Goal: Task Accomplishment & Management: Manage account settings

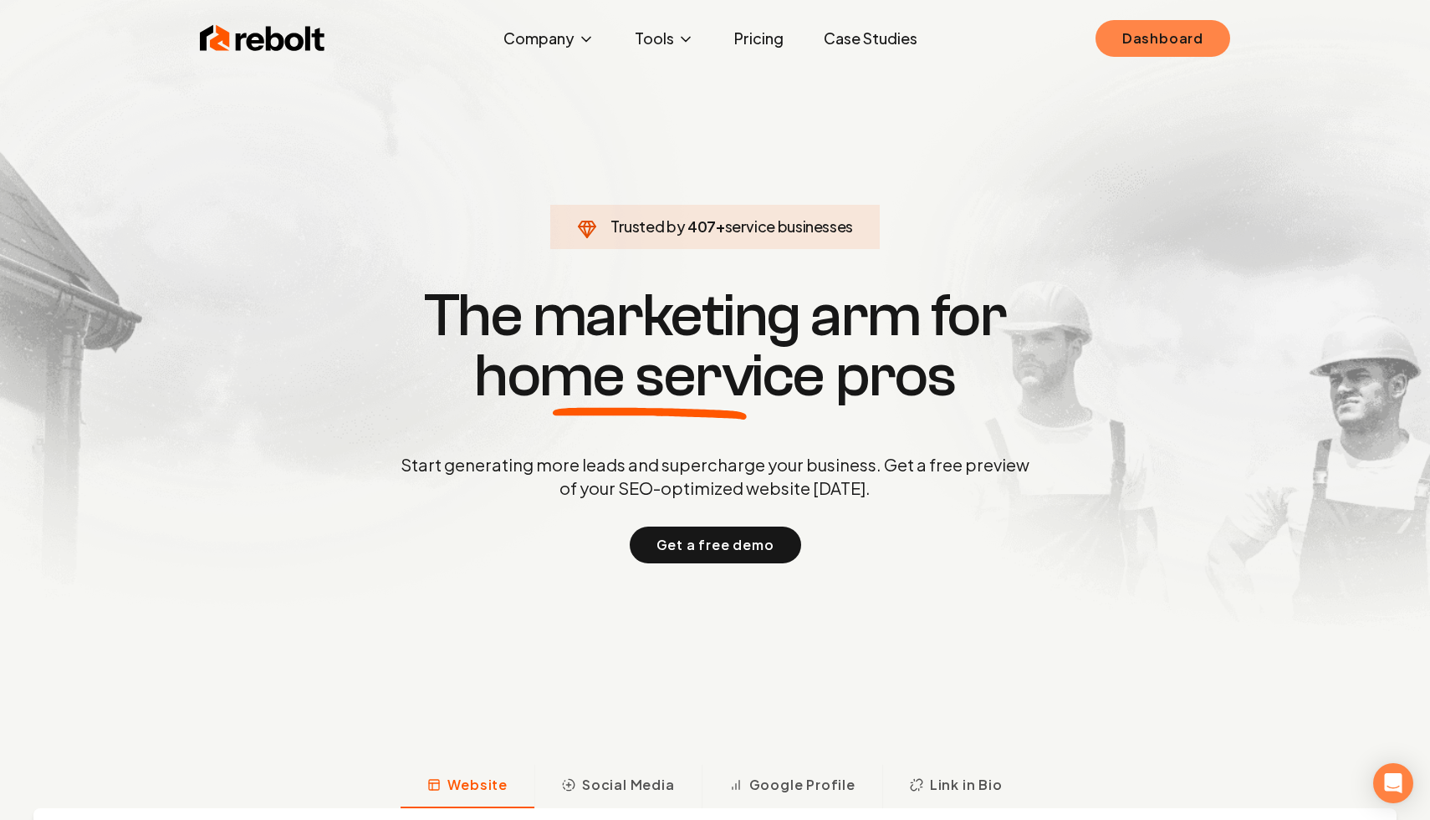
click at [1141, 32] on link "Dashboard" at bounding box center [1162, 38] width 135 height 37
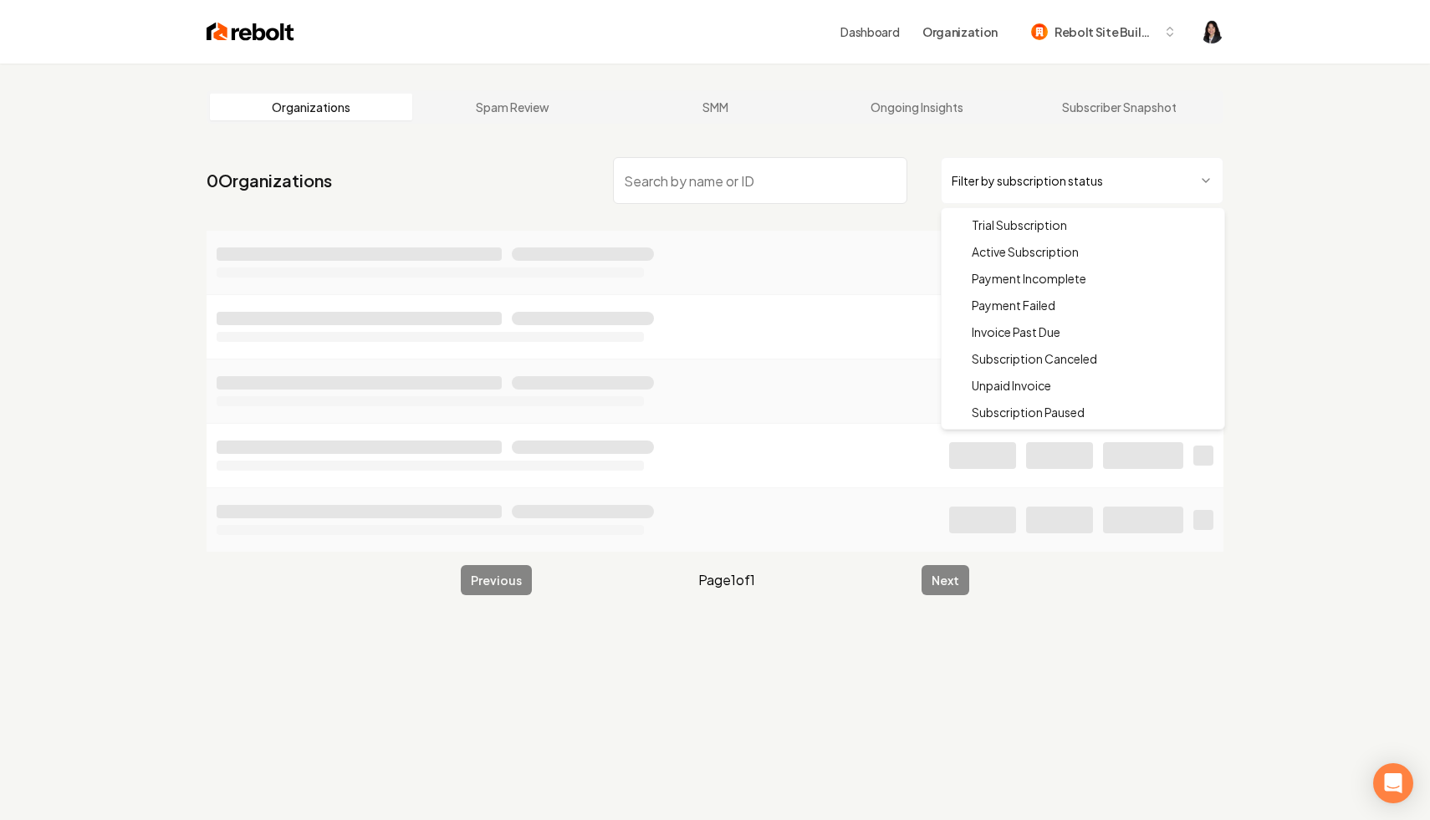
click at [993, 184] on html "Dashboard Organization Rebolt Site Builder Organizations Spam Review SMM Ongoin…" at bounding box center [715, 410] width 1430 height 820
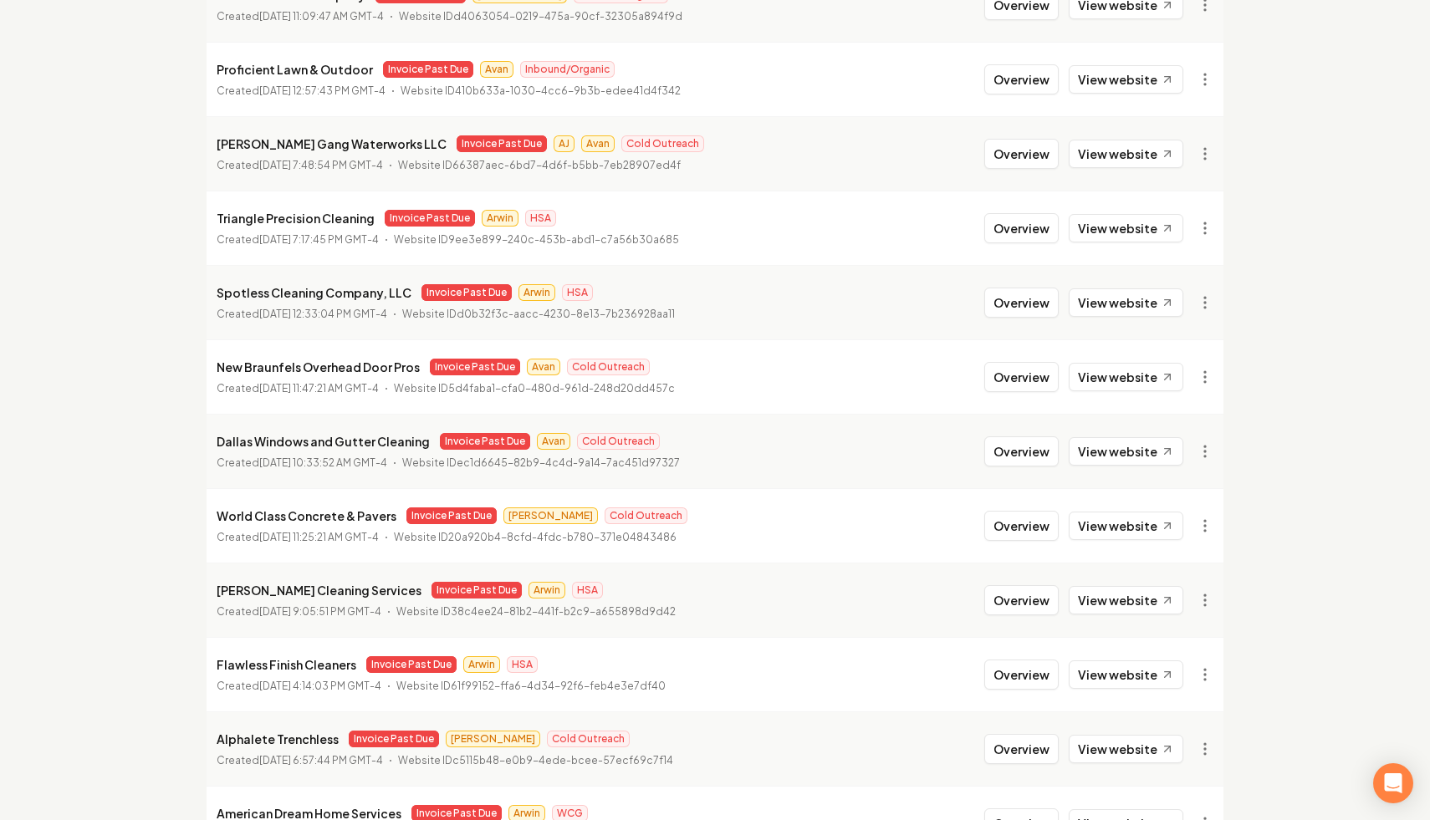
scroll to position [519, 0]
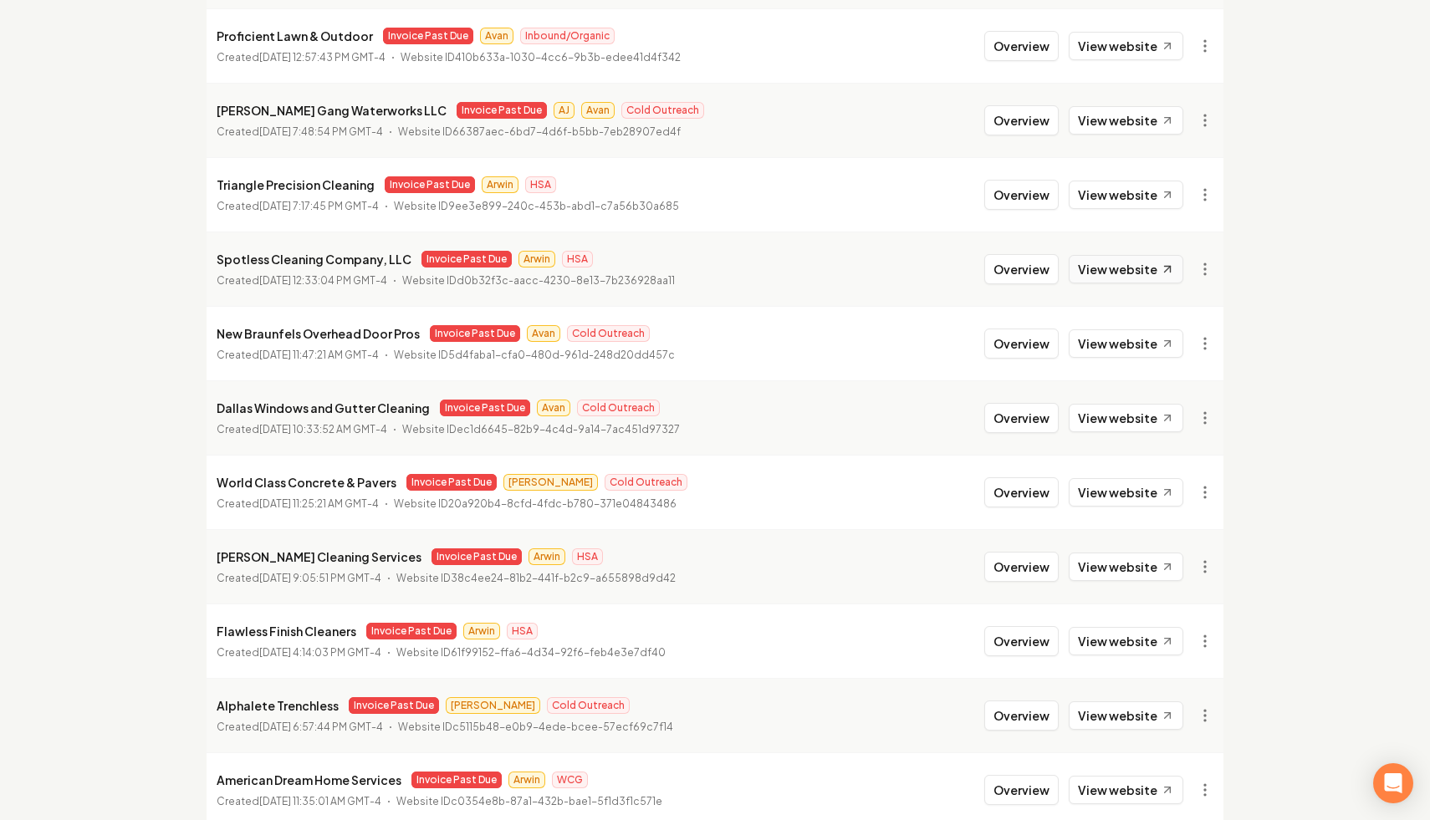
click at [1146, 265] on link "View website" at bounding box center [1126, 269] width 115 height 28
click at [1190, 411] on link "View in Stripe" at bounding box center [1164, 414] width 106 height 27
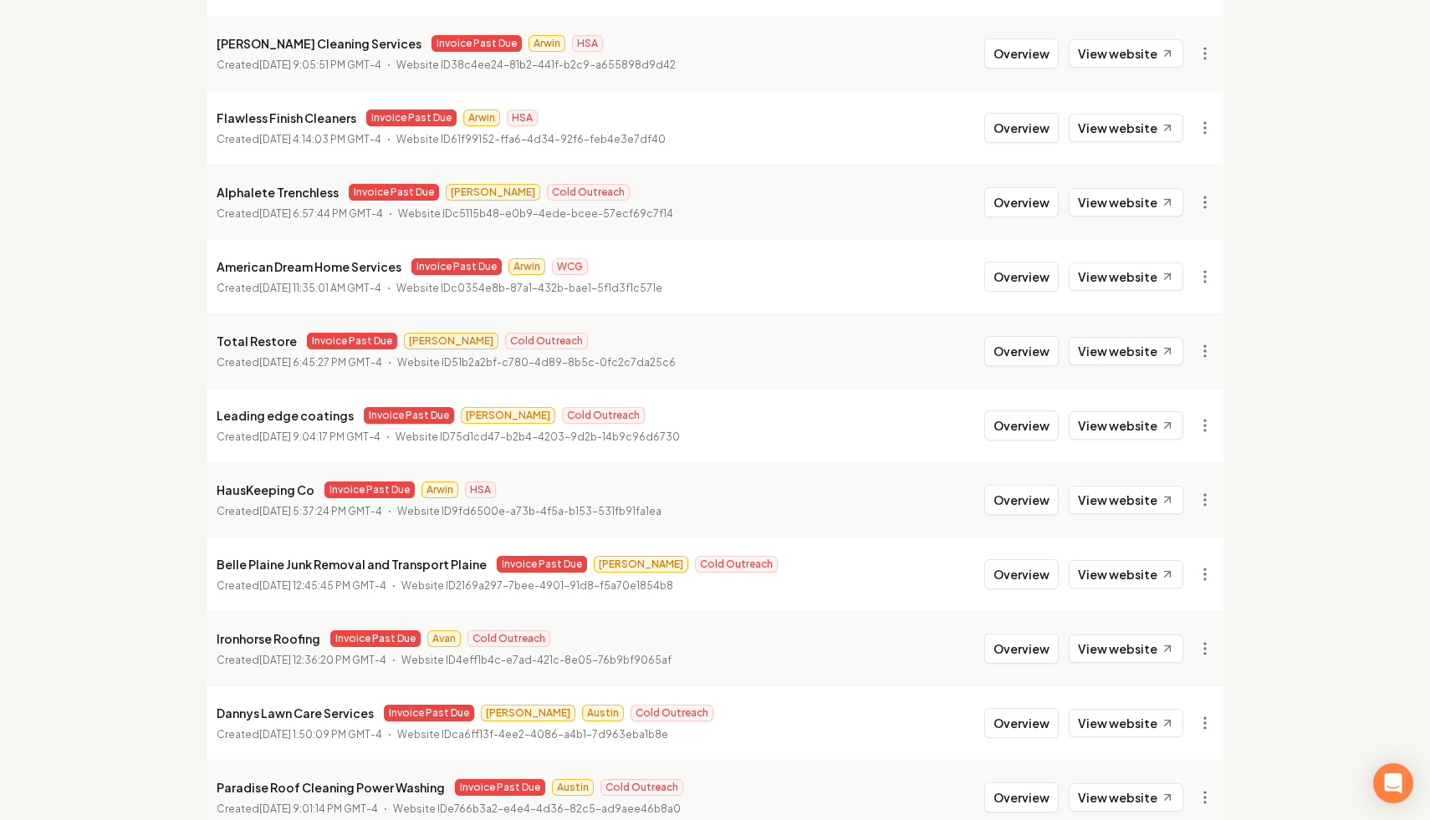
scroll to position [1053, 0]
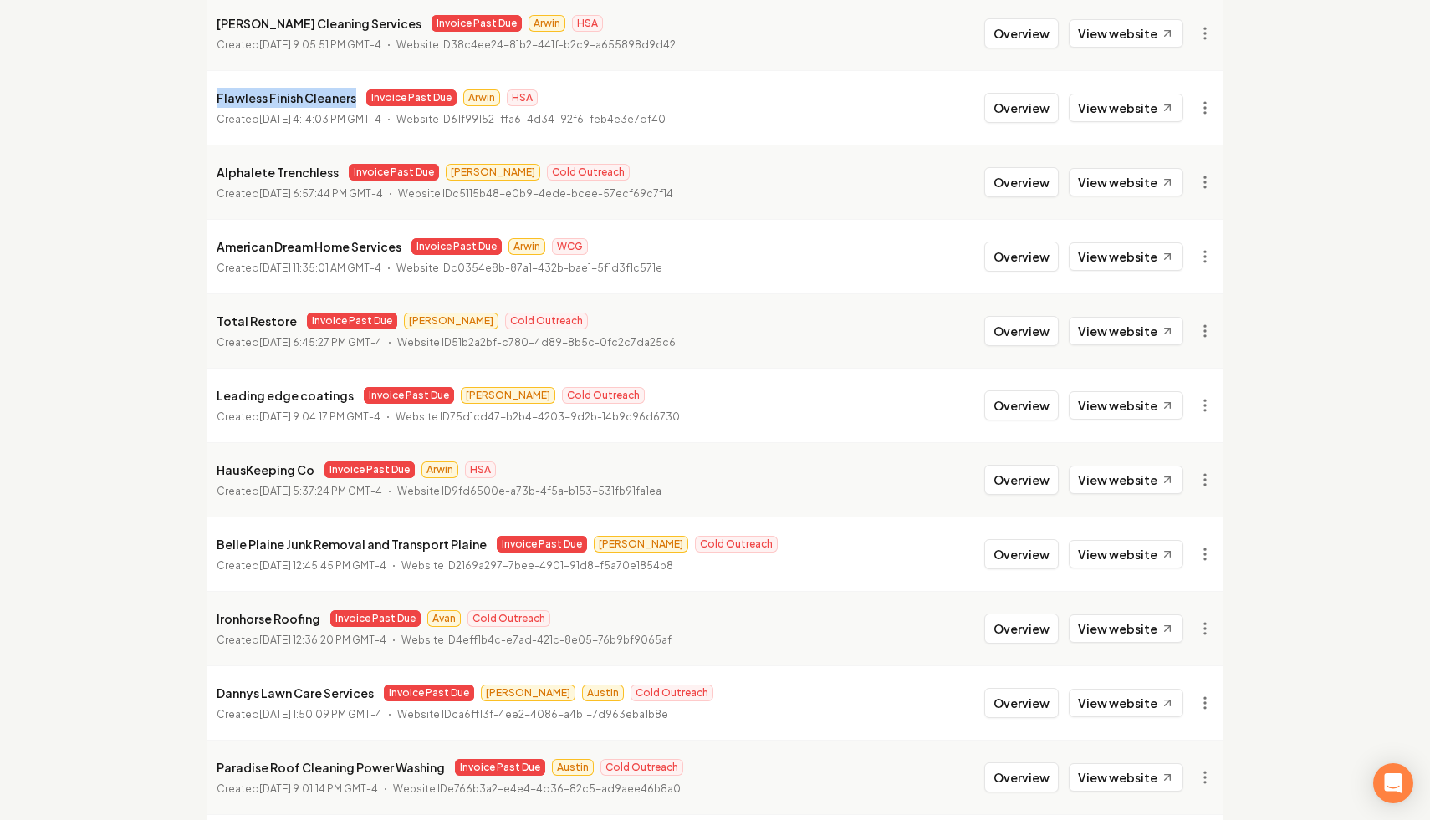
drag, startPoint x: 353, startPoint y: 101, endPoint x: 215, endPoint y: 100, distance: 138.0
click at [215, 100] on li "Flawless Finish Cleaners Invoice Past Due Arwin HSA Created May 16, 2025, 4:14:…" at bounding box center [715, 107] width 1017 height 74
copy p "Flawless Finish Cleaners"
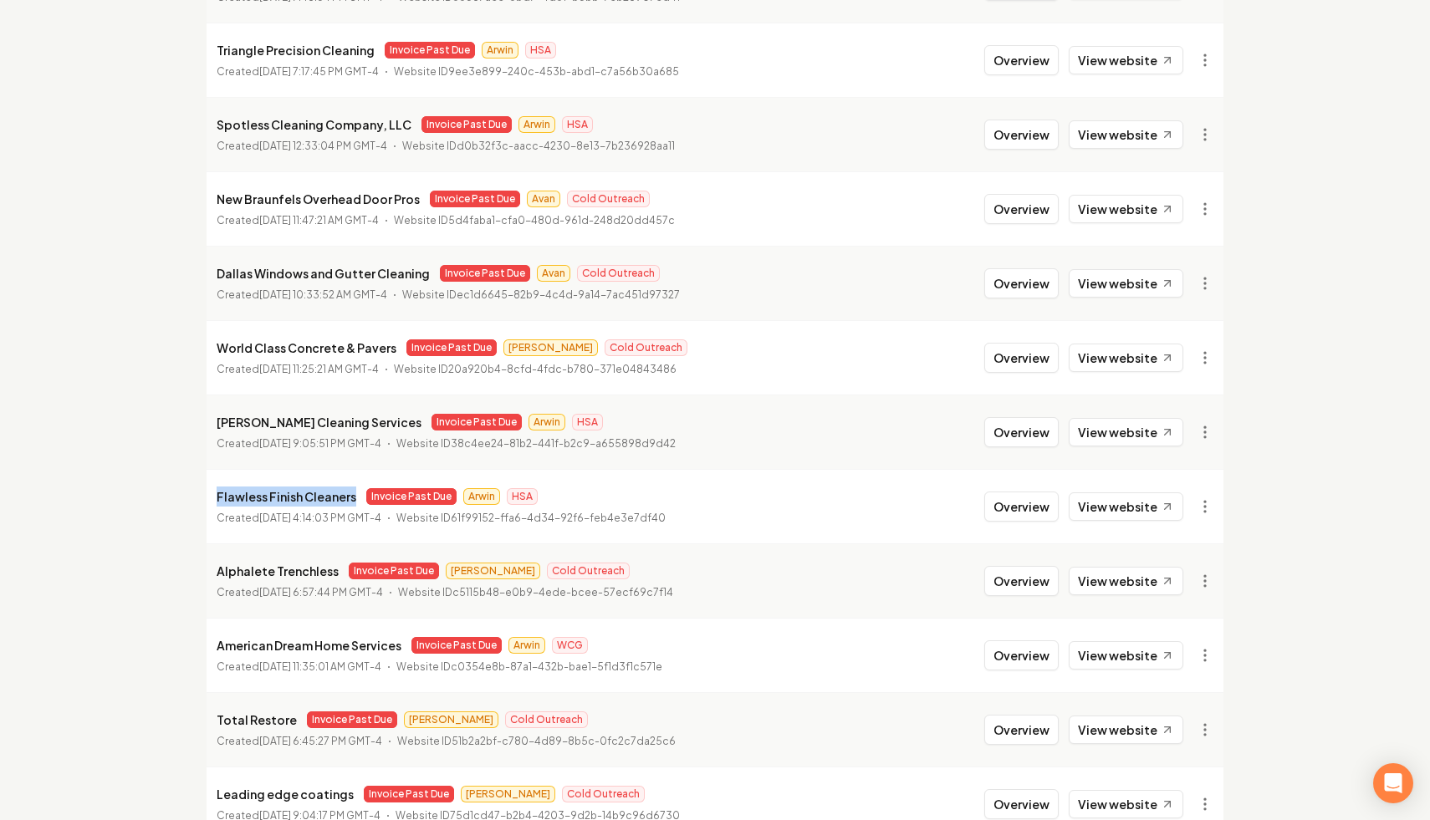
scroll to position [663, 0]
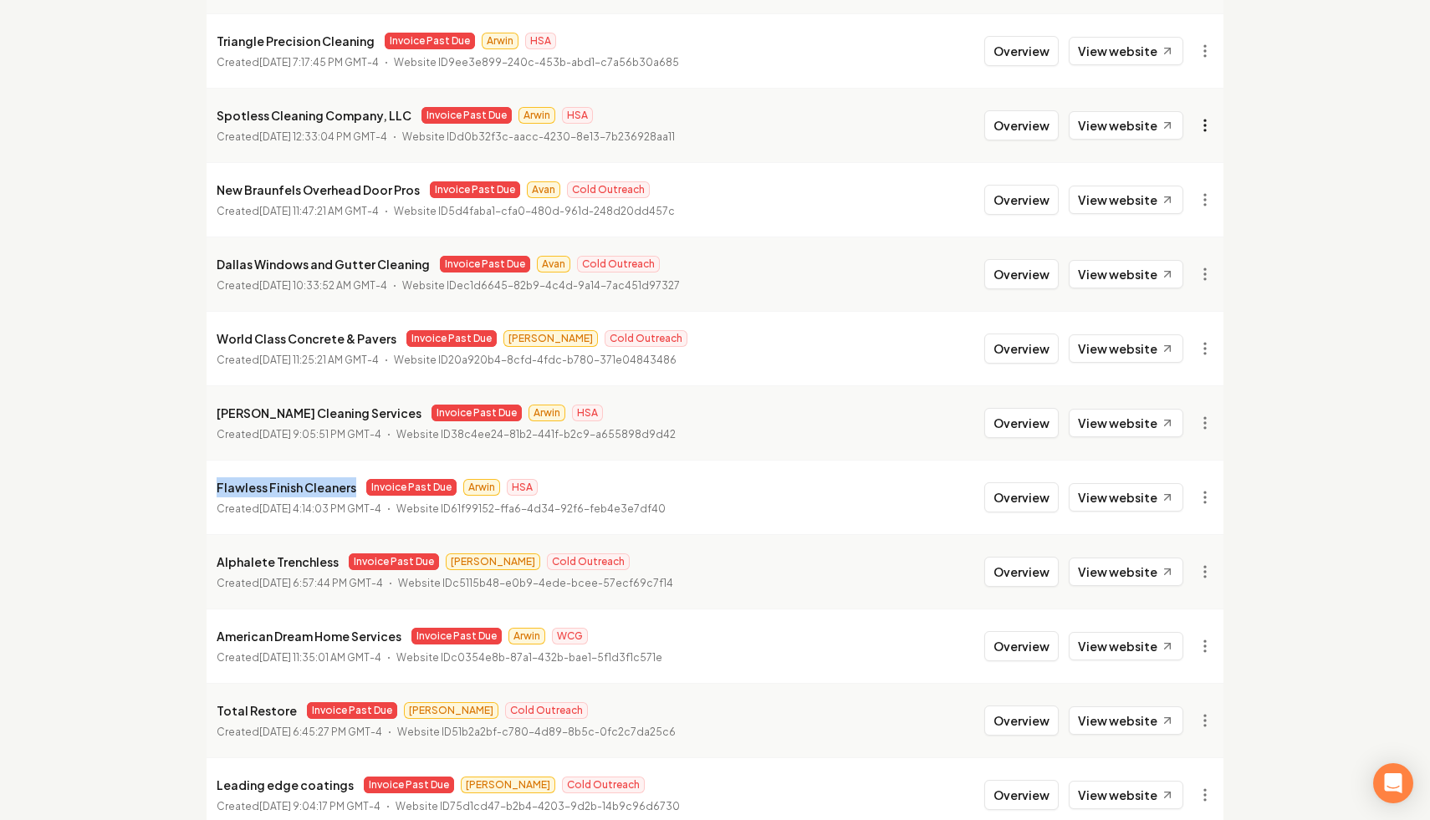
click at [1167, 276] on link "View in Stripe" at bounding box center [1164, 270] width 106 height 27
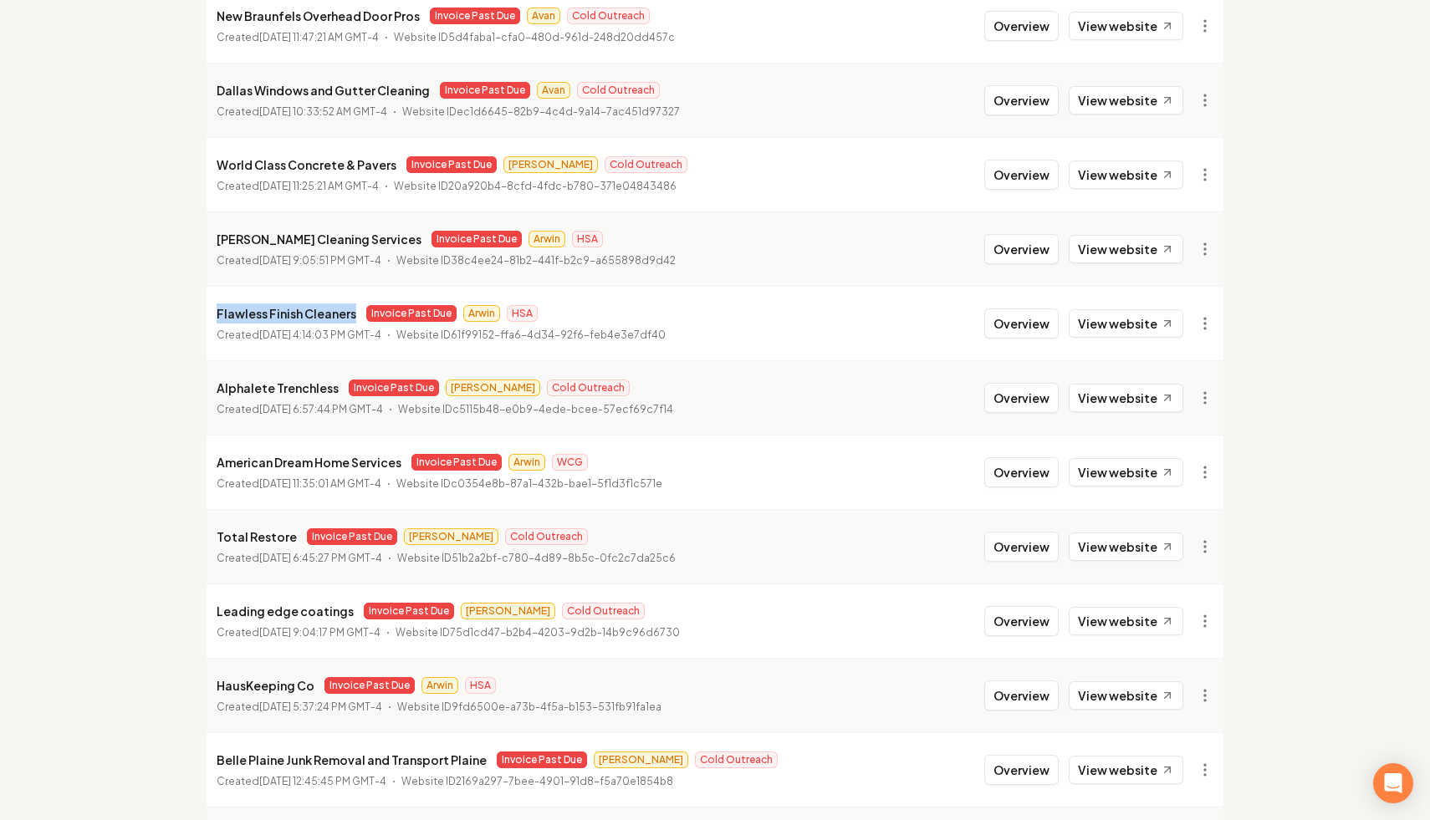
scroll to position [1079, 0]
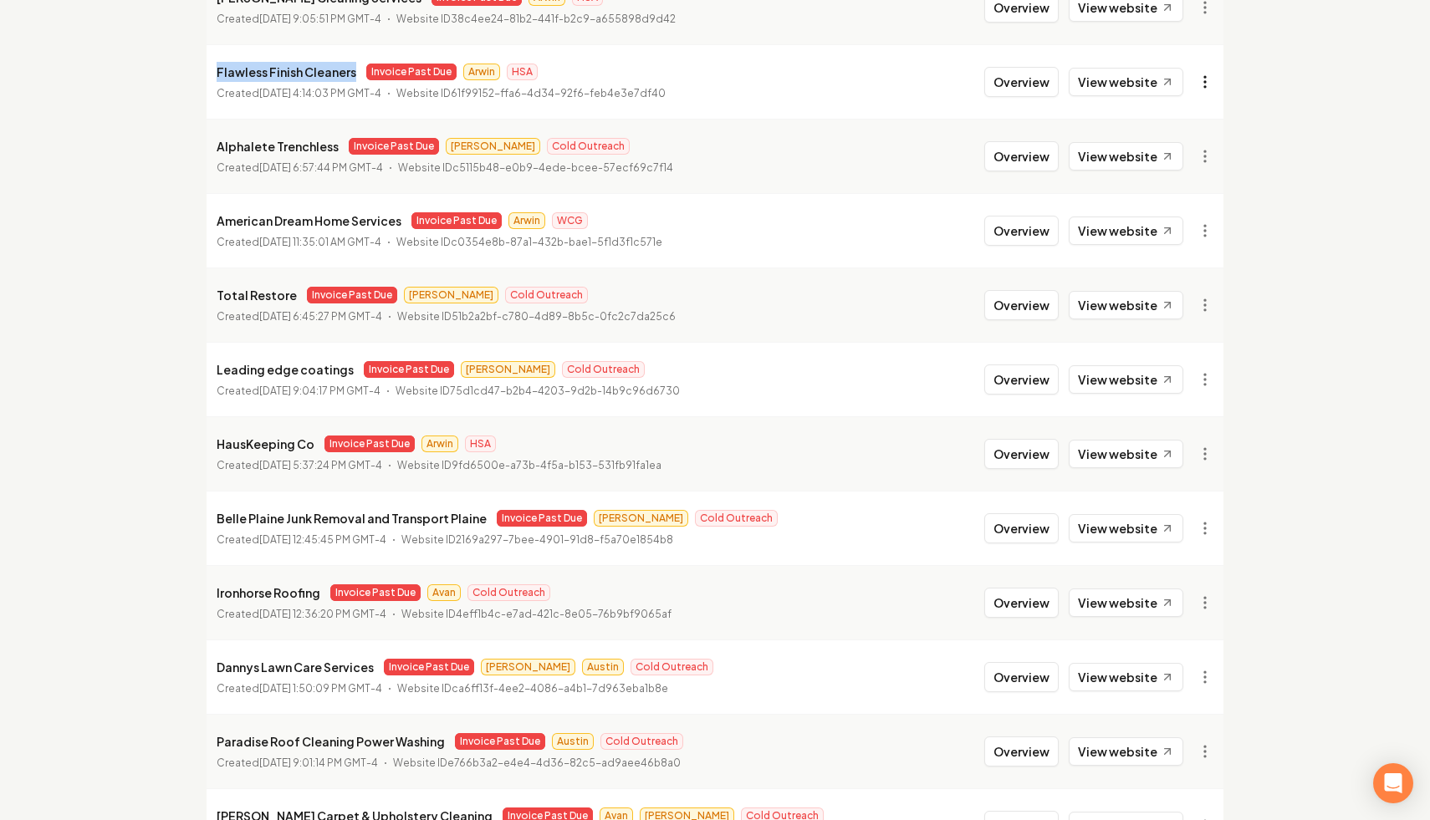
click at [1191, 216] on link "View in Stripe" at bounding box center [1164, 226] width 106 height 27
click at [1164, 85] on icon at bounding box center [1168, 82] width 14 height 14
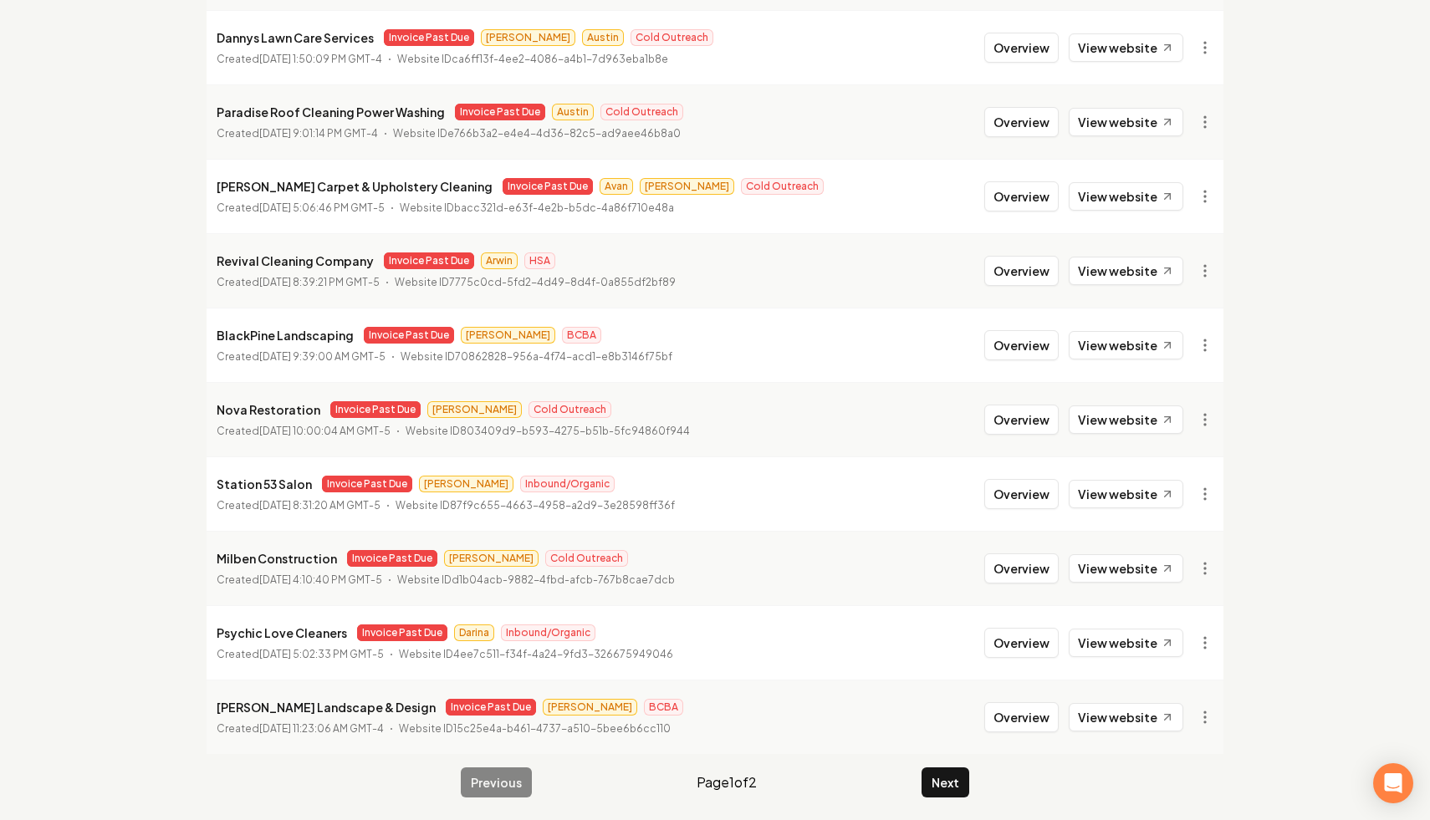
scroll to position [1712, 0]
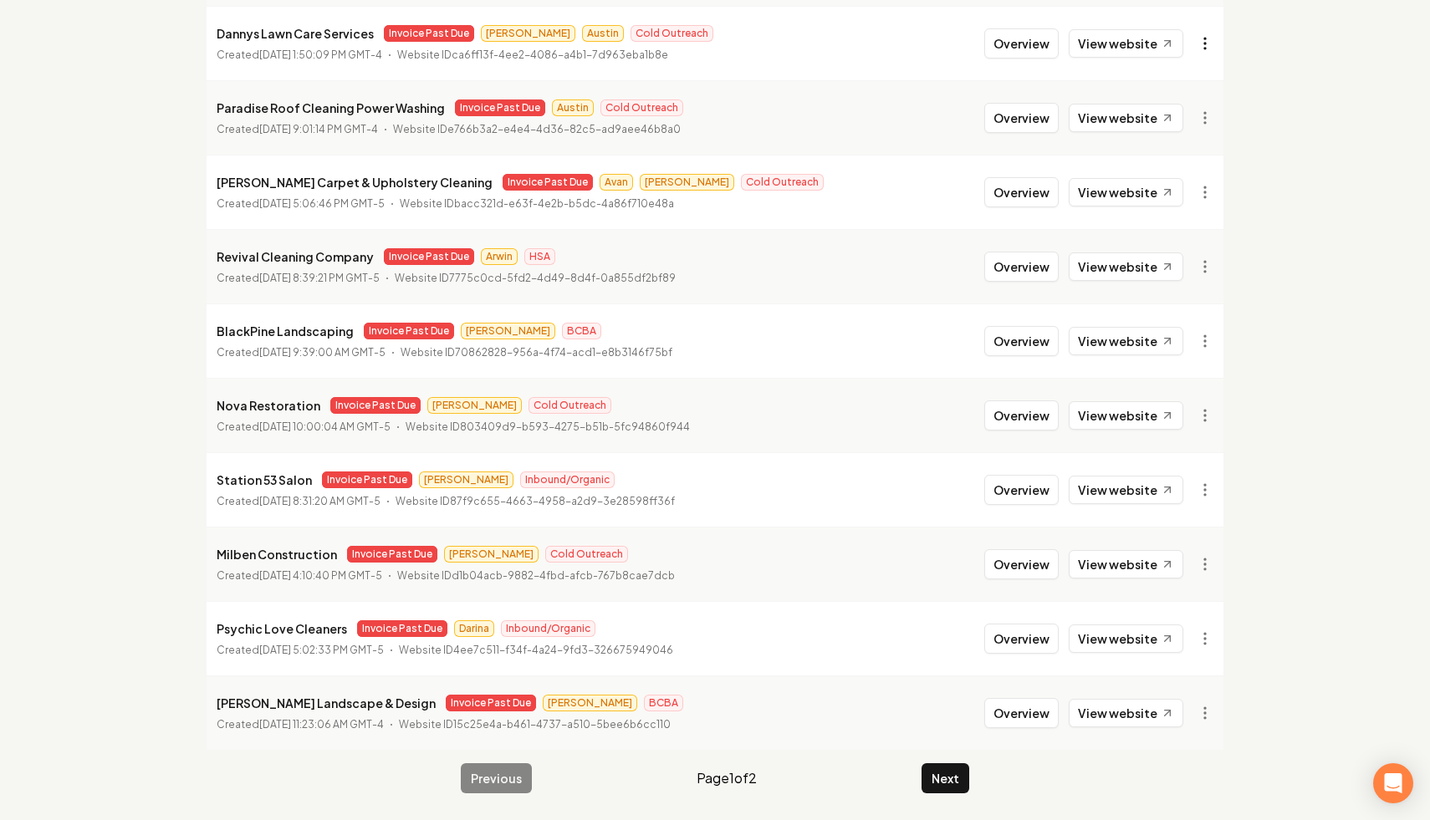
click at [1176, 192] on link "View in Stripe" at bounding box center [1164, 188] width 106 height 27
click at [1141, 44] on link "View website" at bounding box center [1126, 43] width 115 height 28
click at [1190, 510] on link "View in Clerk" at bounding box center [1164, 507] width 106 height 27
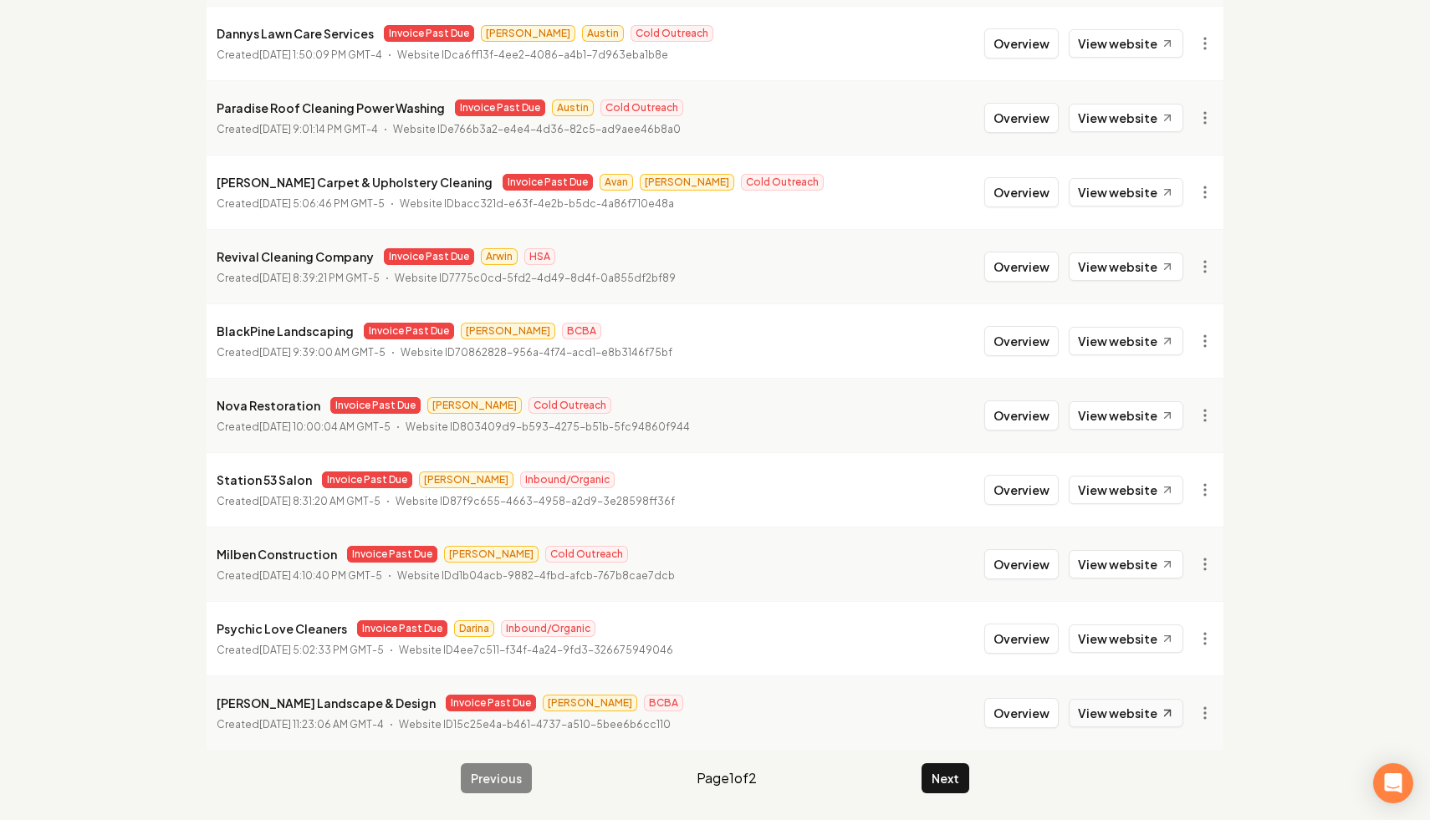
click at [1169, 712] on icon at bounding box center [1168, 714] width 14 height 14
click at [1184, 536] on link "View in Stripe" at bounding box center [1164, 534] width 106 height 27
click at [951, 785] on button "Next" at bounding box center [945, 778] width 48 height 30
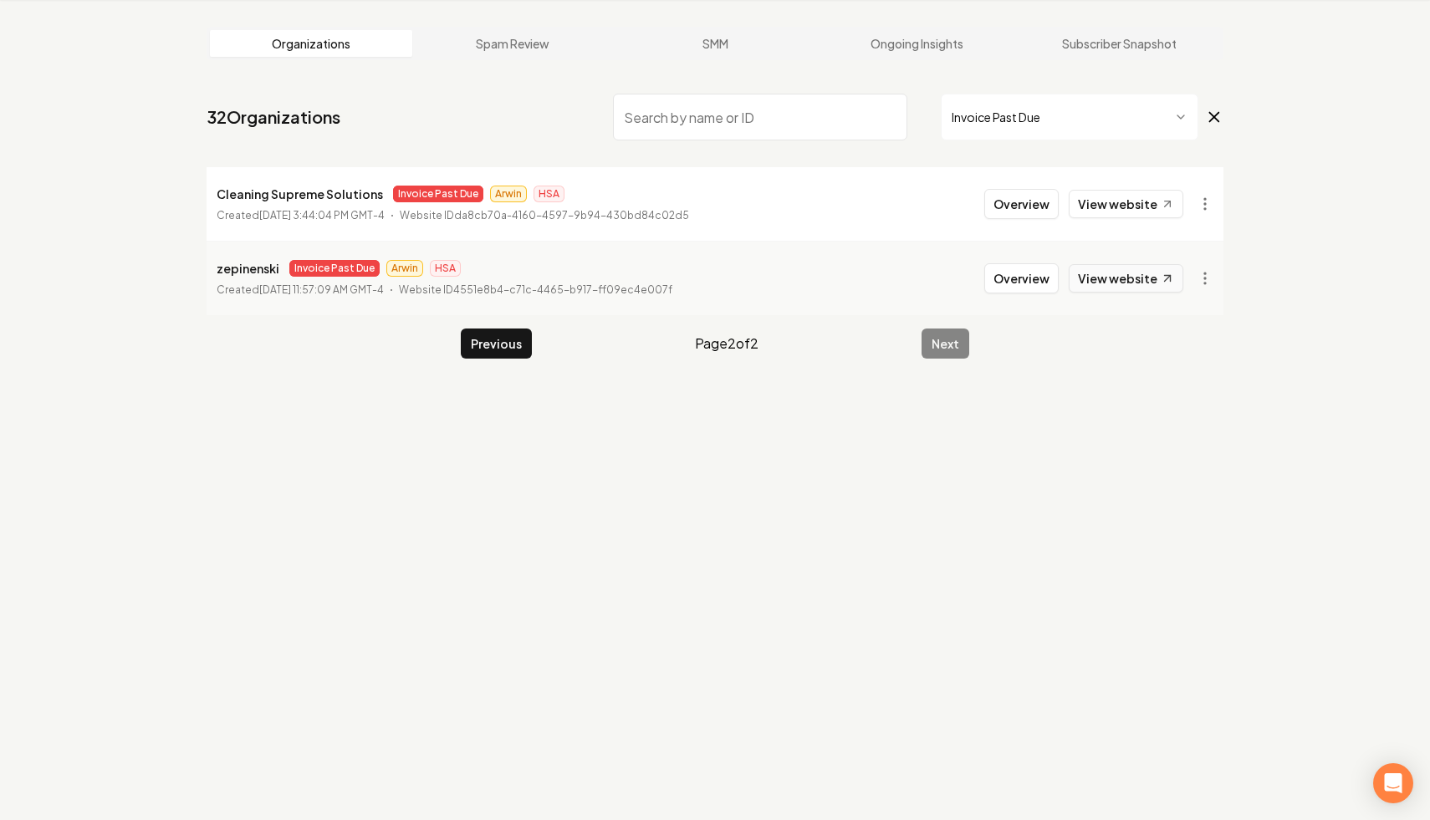
click at [1149, 281] on link "View website" at bounding box center [1126, 278] width 115 height 28
click at [1210, 281] on html "Dashboard Organization Rebolt Site Builder Organizations Spam Review SMM Ongoin…" at bounding box center [715, 346] width 1430 height 820
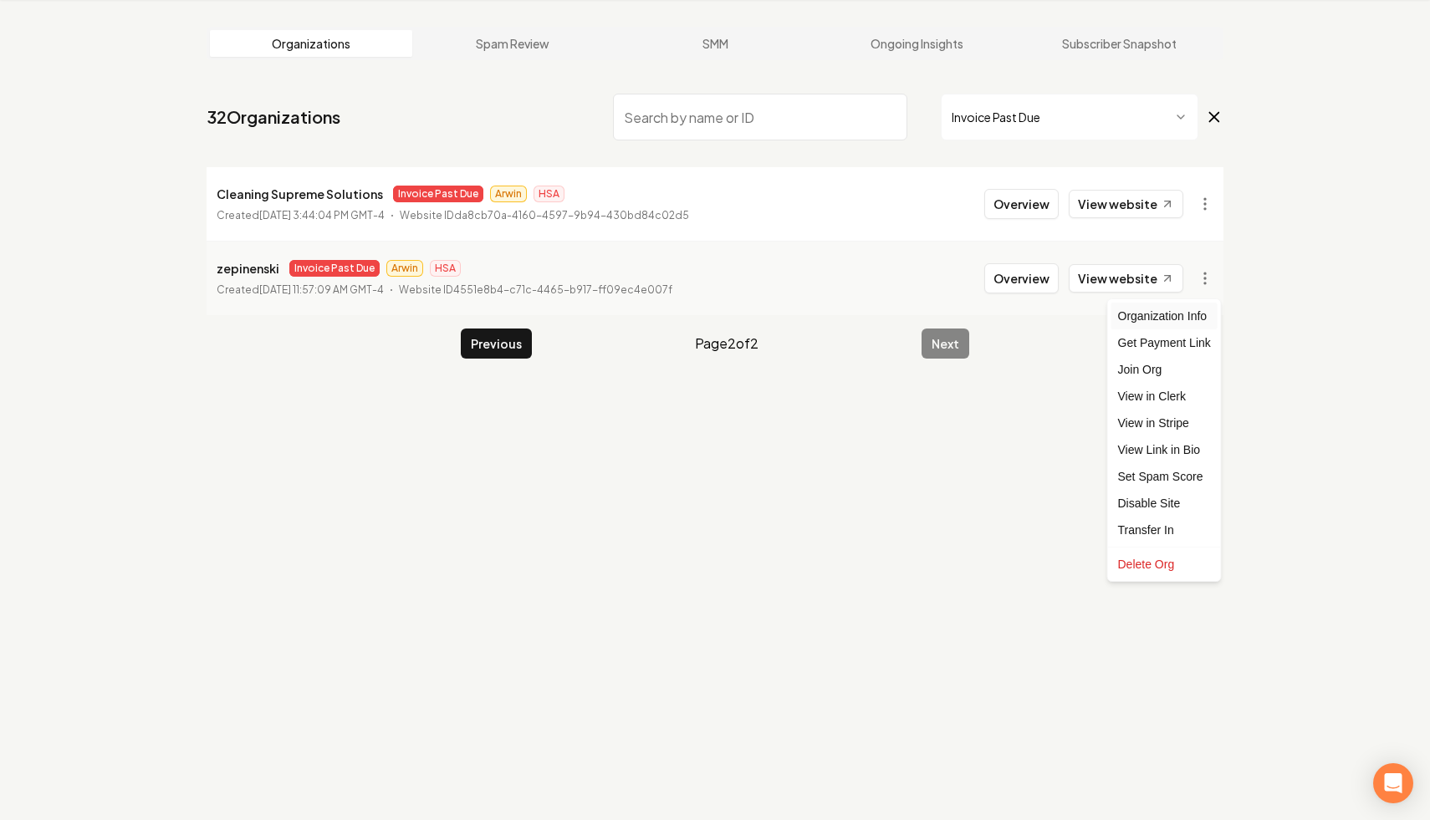
click at [1178, 308] on div "Organization Info" at bounding box center [1164, 316] width 106 height 27
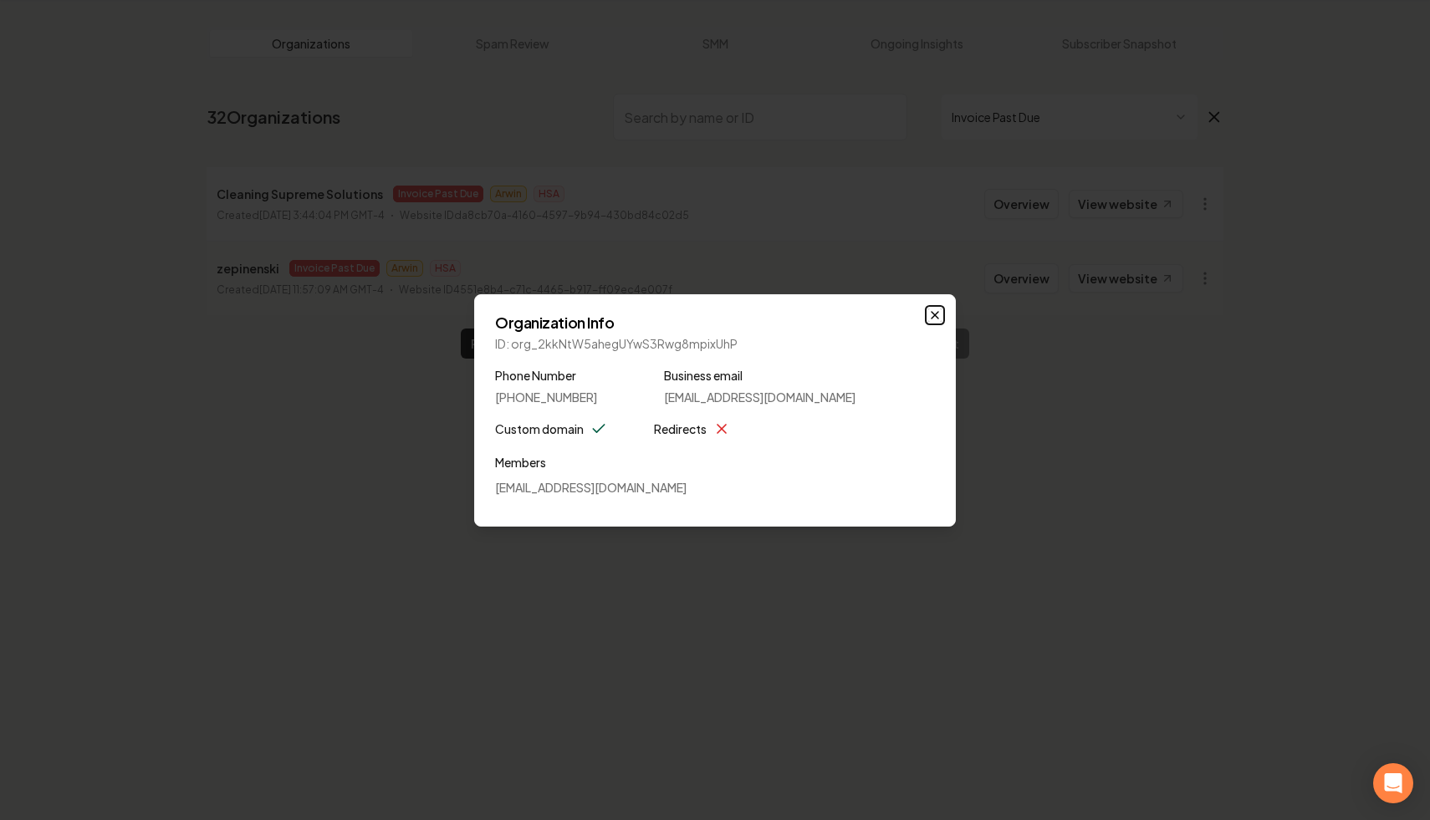
click at [940, 313] on icon "button" at bounding box center [934, 315] width 13 height 13
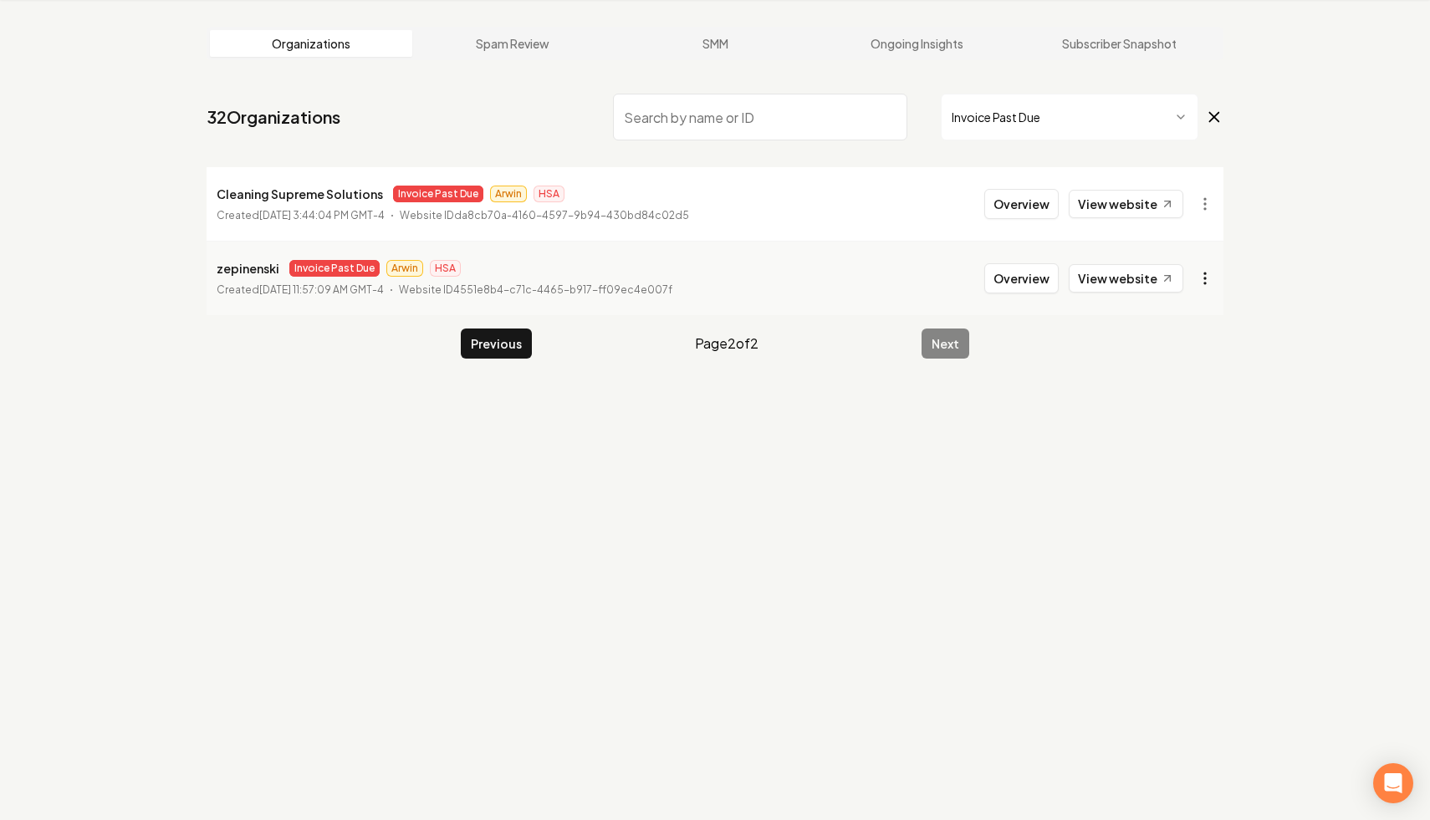
click at [1207, 280] on html "Dashboard Organization Rebolt Site Builder Organizations Spam Review SMM Ongoin…" at bounding box center [715, 346] width 1430 height 820
click at [1187, 390] on link "View in Clerk" at bounding box center [1164, 396] width 106 height 27
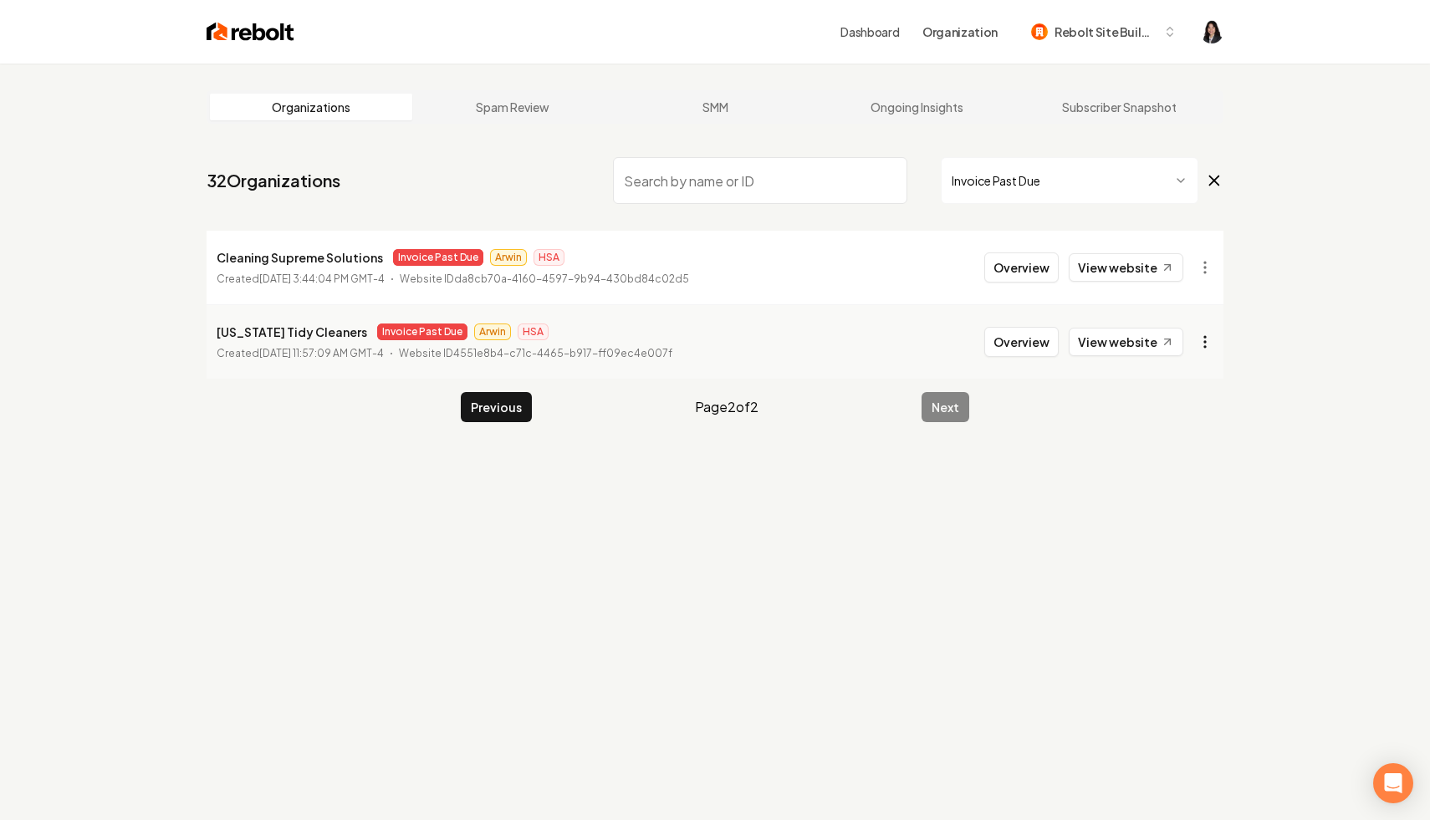
click at [1208, 329] on html "Dashboard Organization Rebolt Site Builder Organizations Spam Review SMM Ongoin…" at bounding box center [715, 410] width 1430 height 820
click at [1174, 488] on link "View in Stripe" at bounding box center [1164, 486] width 106 height 27
click at [1128, 271] on link "View website" at bounding box center [1126, 267] width 115 height 28
click at [1212, 272] on html "Dashboard Organization Rebolt Site Builder Organizations Spam Review SMM Ongoin…" at bounding box center [715, 410] width 1430 height 820
click at [1176, 391] on link "View in Clerk" at bounding box center [1164, 385] width 106 height 27
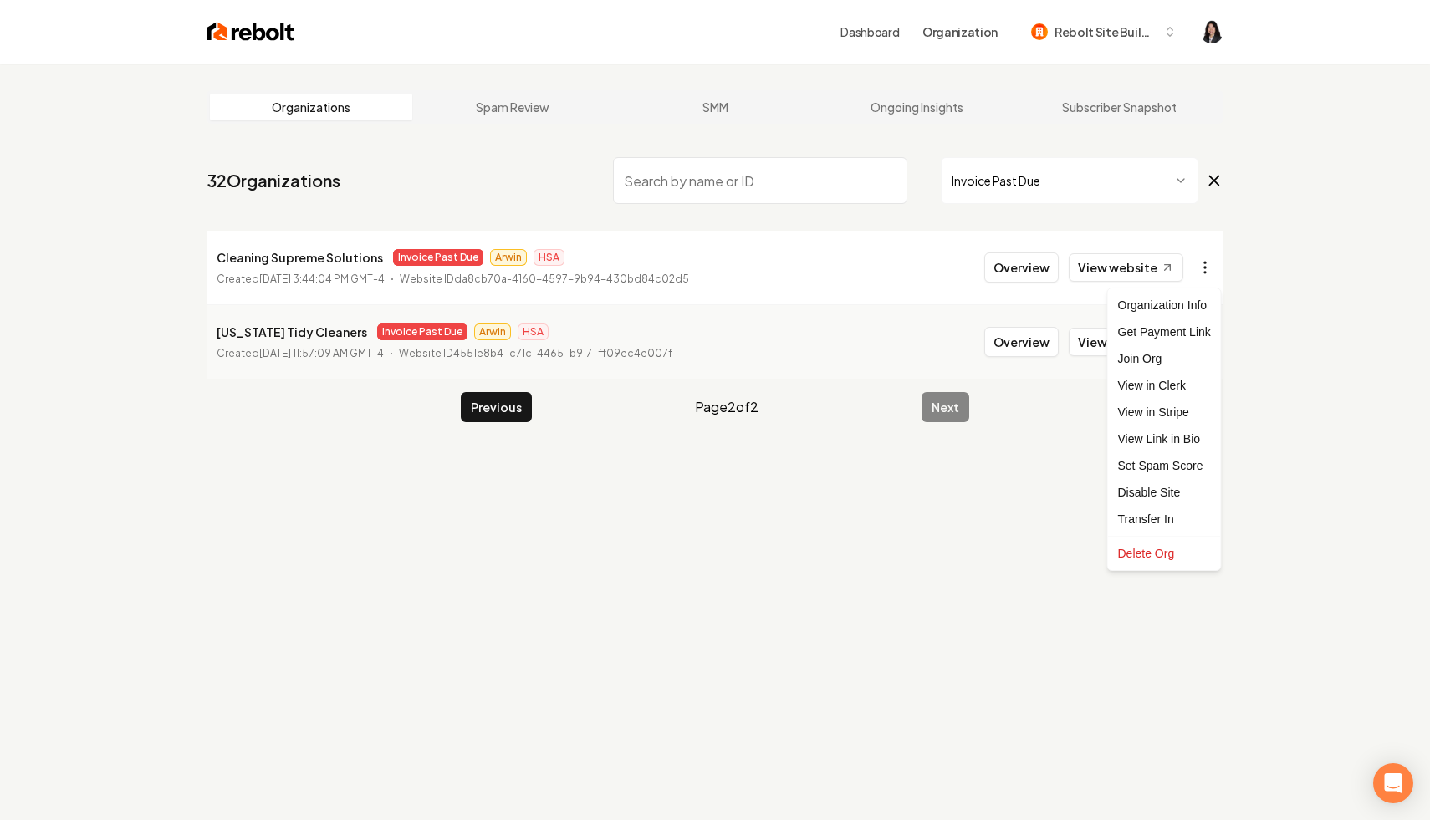
click at [1215, 277] on html "Dashboard Organization Rebolt Site Builder Organizations Spam Review SMM Ongoin…" at bounding box center [715, 410] width 1430 height 820
click at [1189, 413] on link "View in Stripe" at bounding box center [1164, 412] width 106 height 27
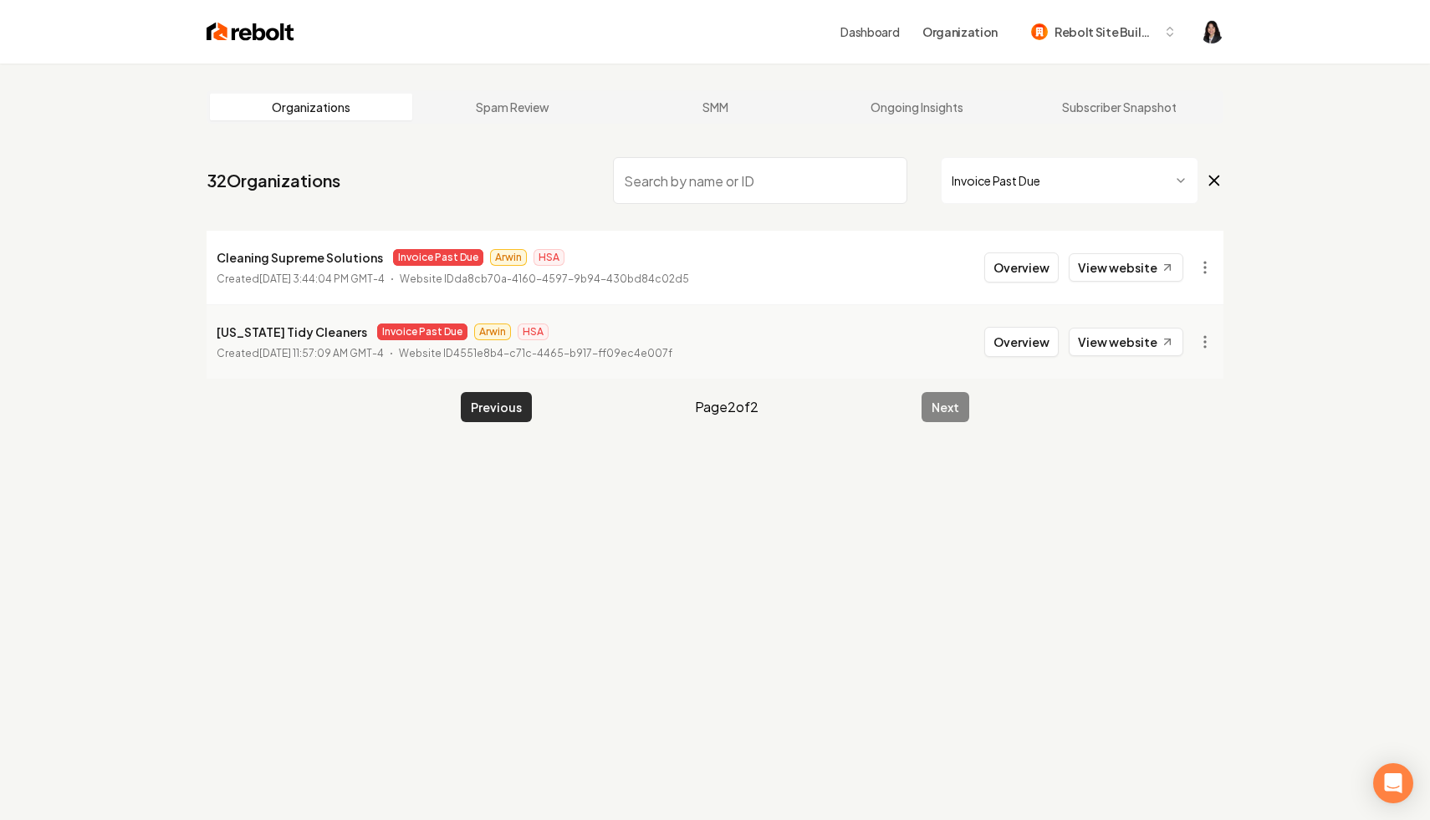
click at [508, 406] on button "Previous" at bounding box center [496, 407] width 71 height 30
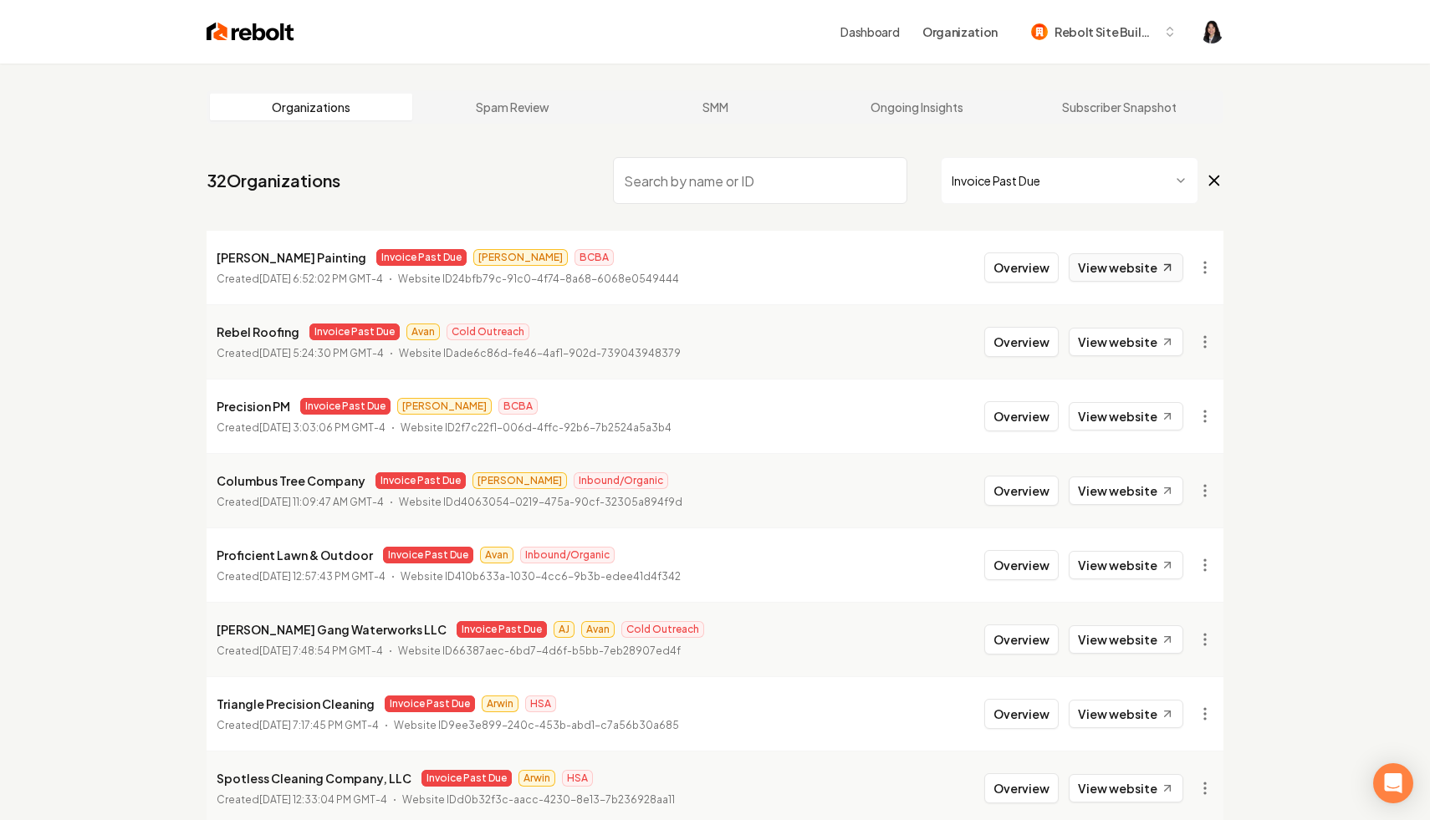
click at [1096, 268] on link "View website" at bounding box center [1126, 267] width 115 height 28
click at [1212, 172] on icon at bounding box center [1214, 181] width 18 height 20
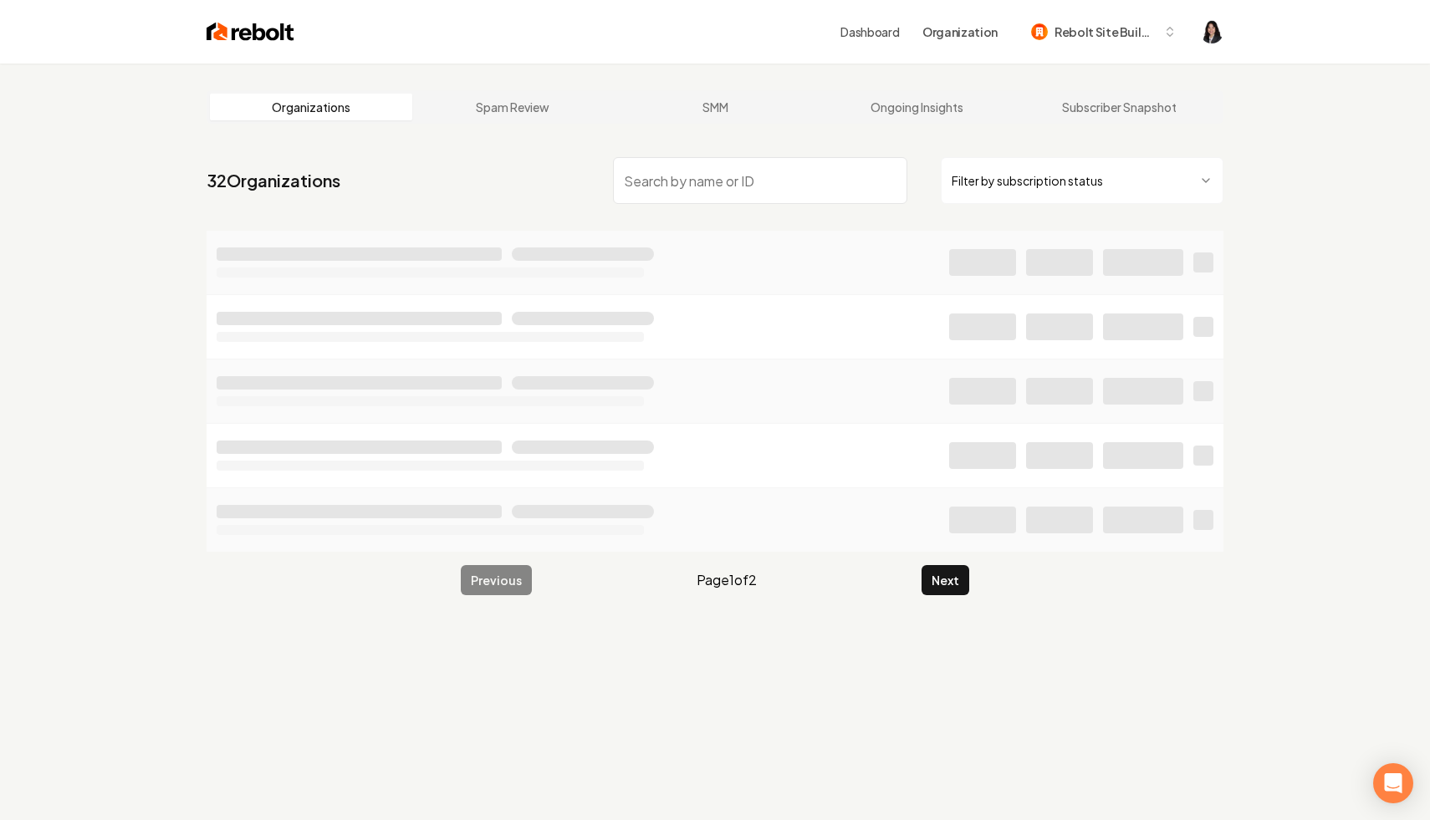
click at [803, 175] on input "search" at bounding box center [760, 180] width 294 height 47
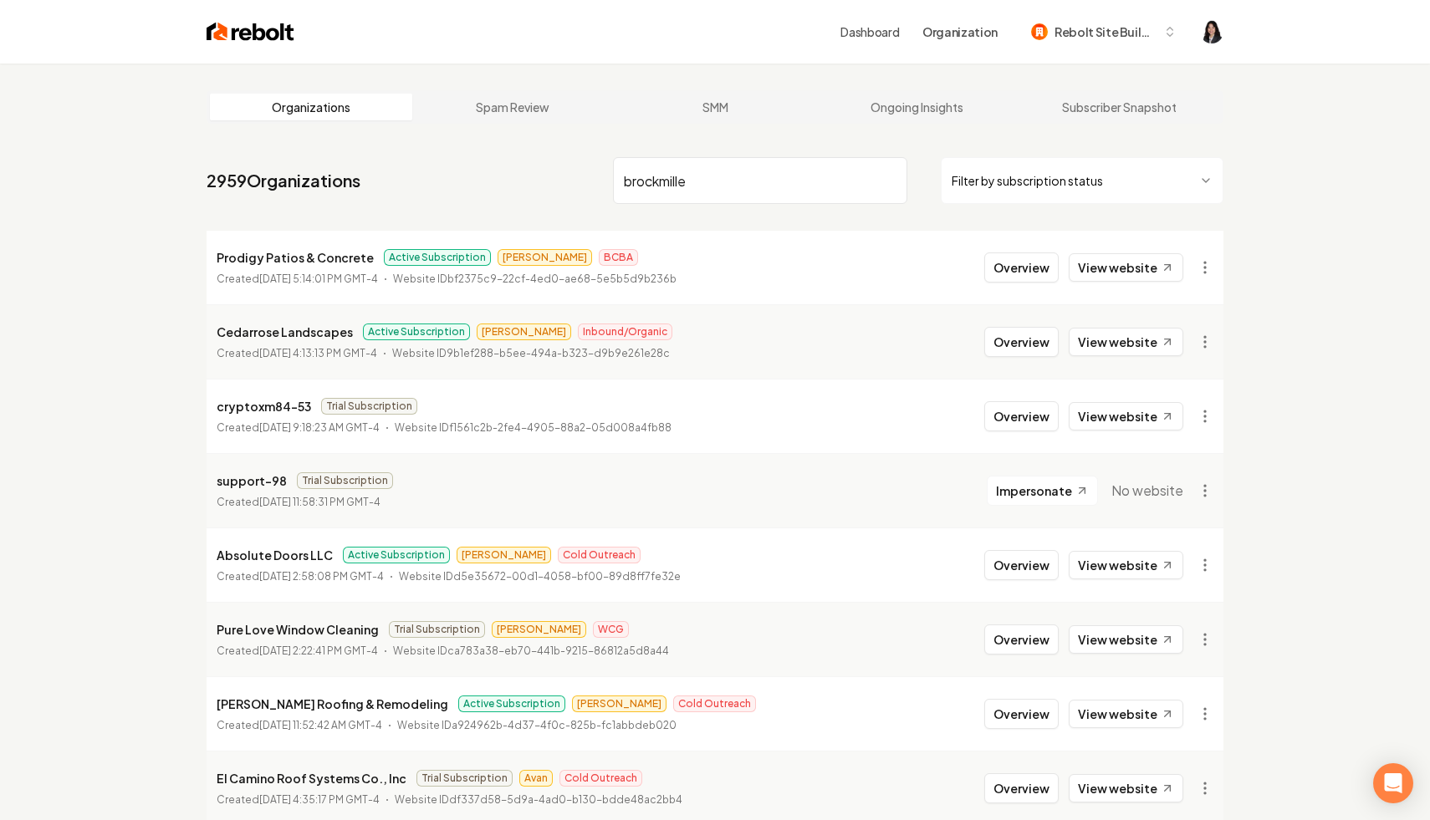
type input "[PERSON_NAME]"
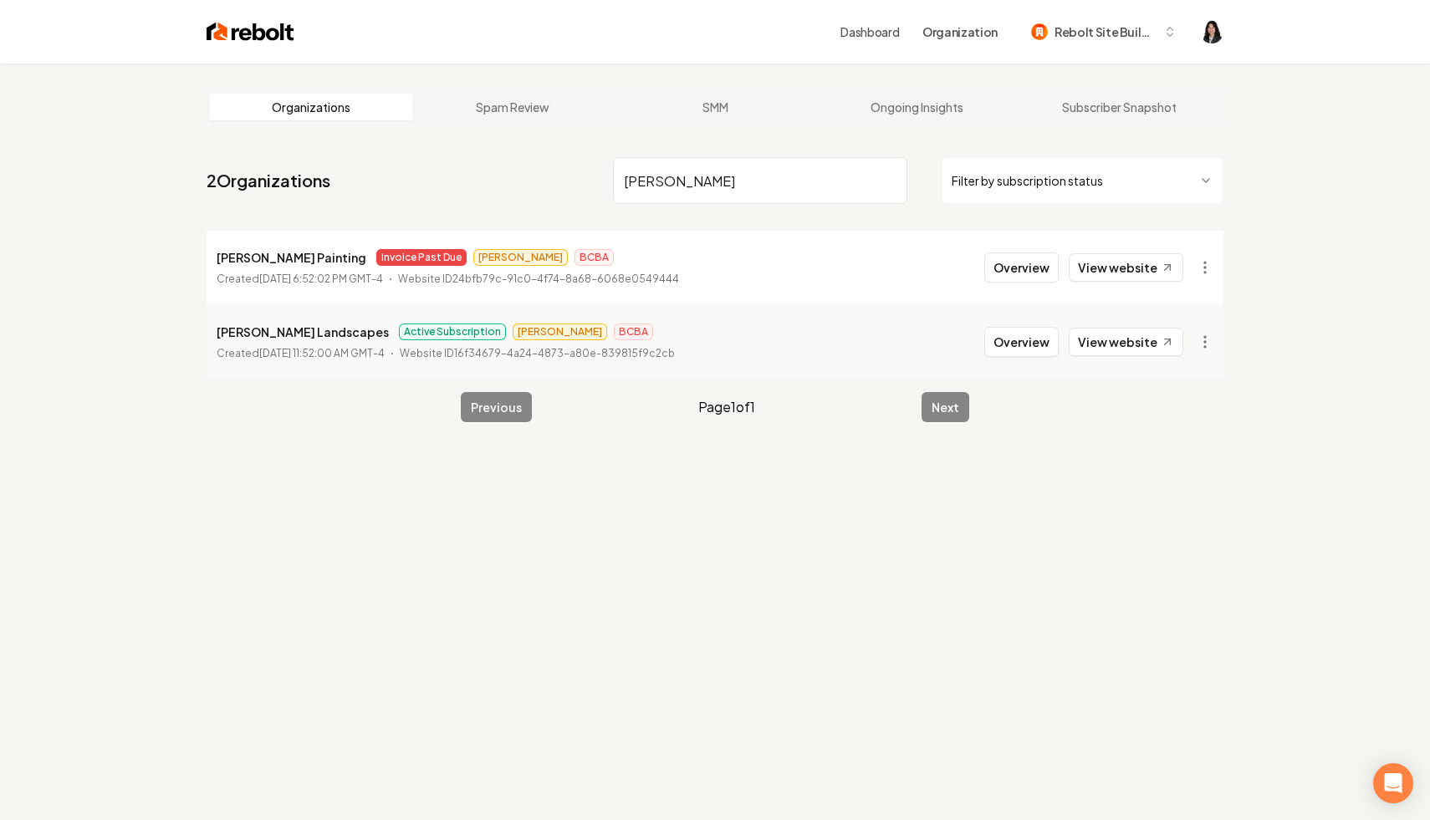
click at [887, 176] on input "[PERSON_NAME]" at bounding box center [760, 180] width 294 height 47
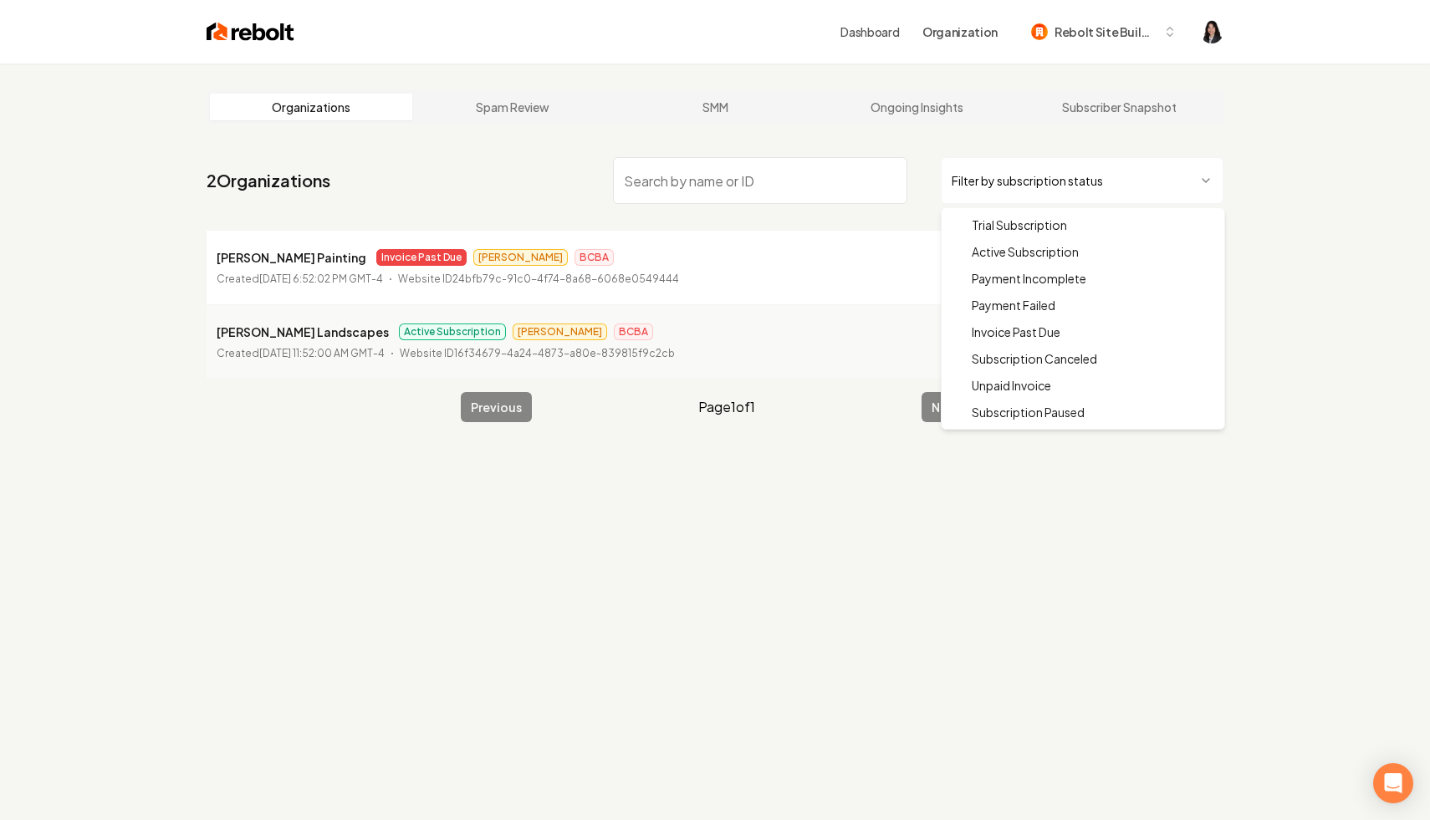
click at [1061, 171] on html "Dashboard Organization Rebolt Site Builder Organizations Spam Review SMM Ongoin…" at bounding box center [715, 410] width 1430 height 820
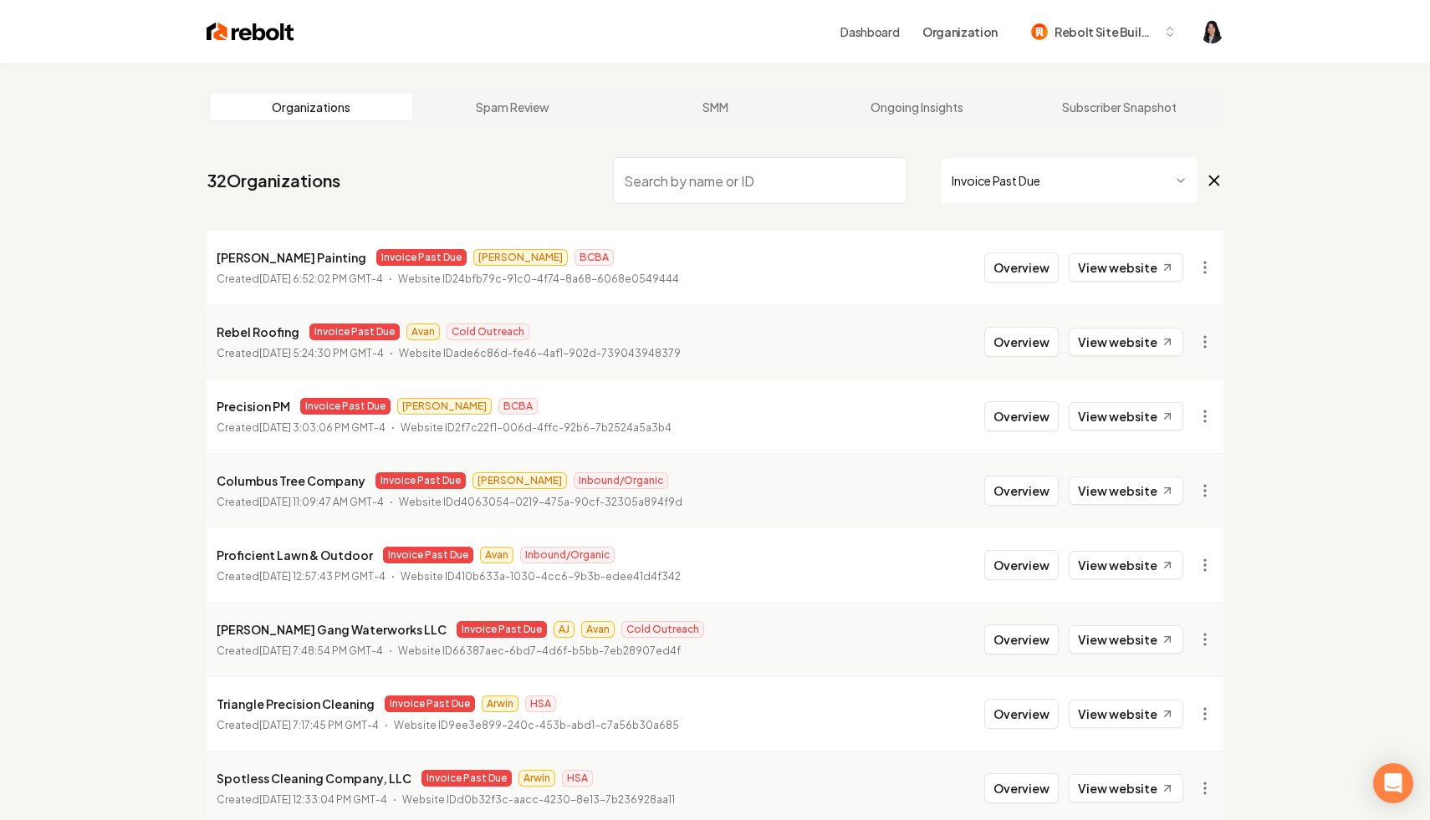
click at [1199, 267] on html "Dashboard Organization Rebolt Site Builder Organizations Spam Review SMM Ongoin…" at bounding box center [715, 410] width 1430 height 820
click at [1153, 408] on link "View in Stripe" at bounding box center [1164, 412] width 106 height 27
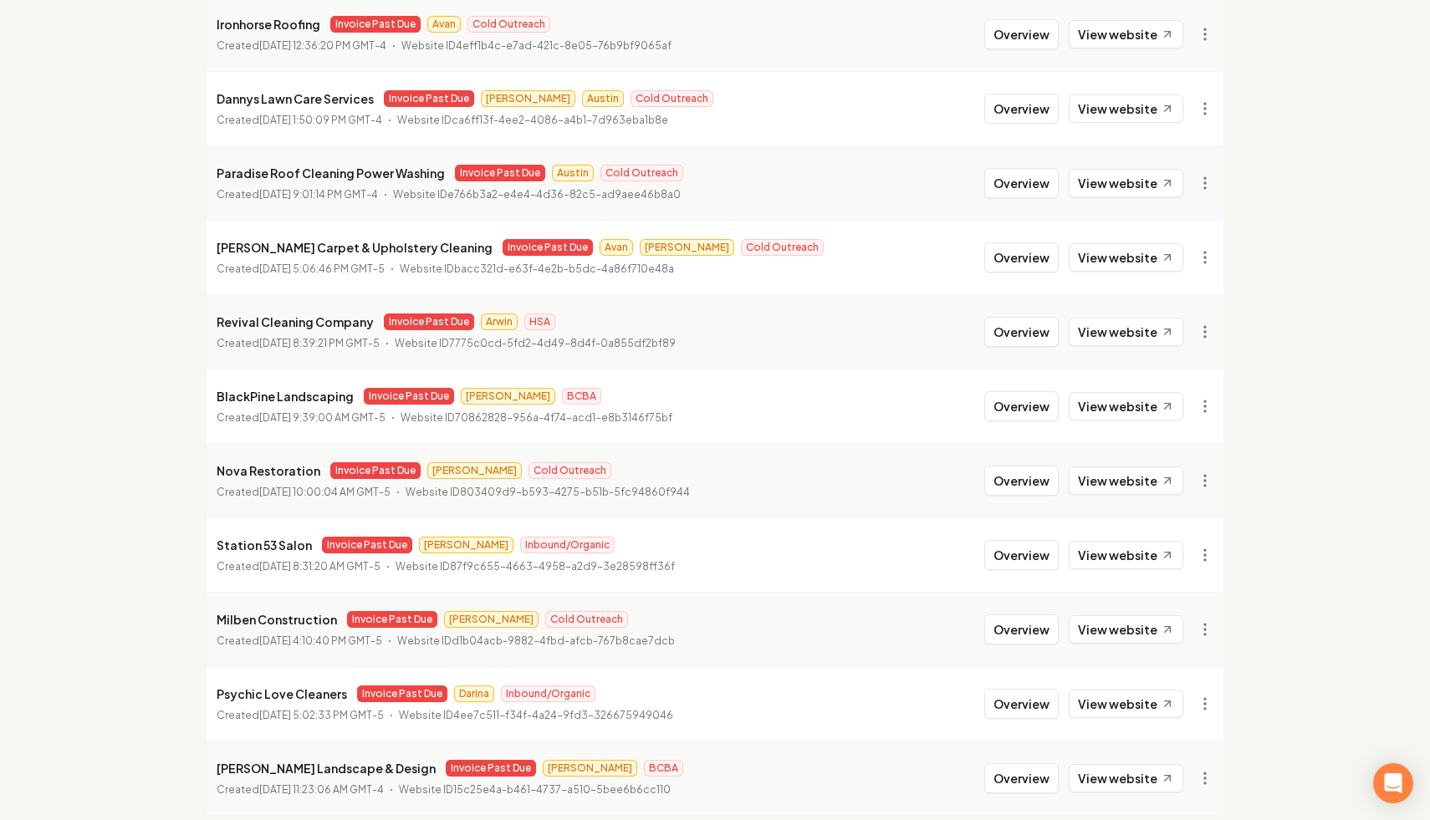
scroll to position [1712, 0]
